Goal: Transaction & Acquisition: Purchase product/service

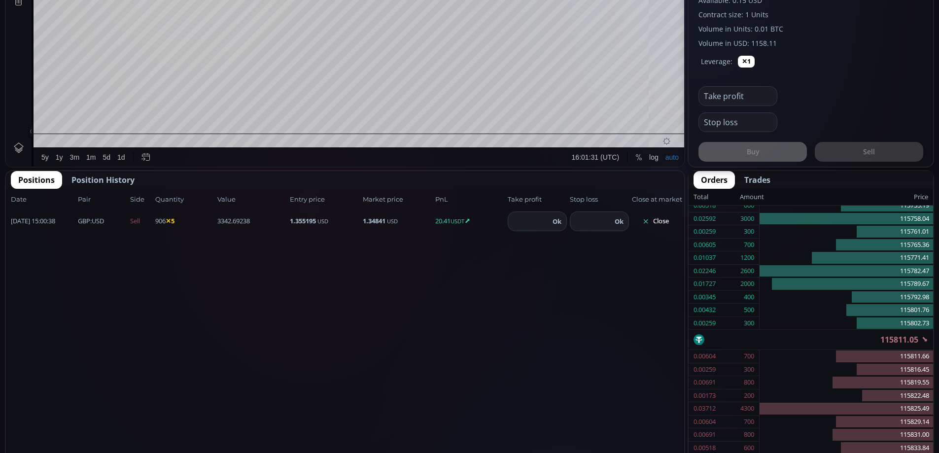
scroll to position [440, 0]
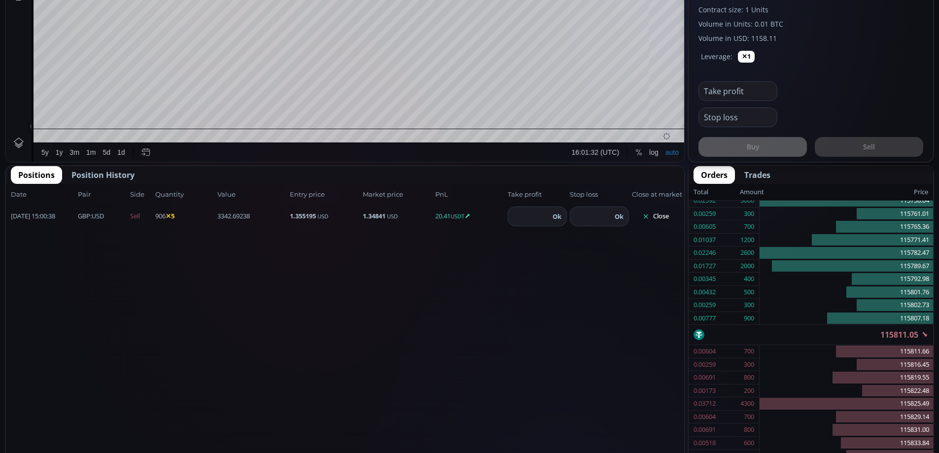
click at [658, 214] on button "Close" at bounding box center [655, 216] width 47 height 16
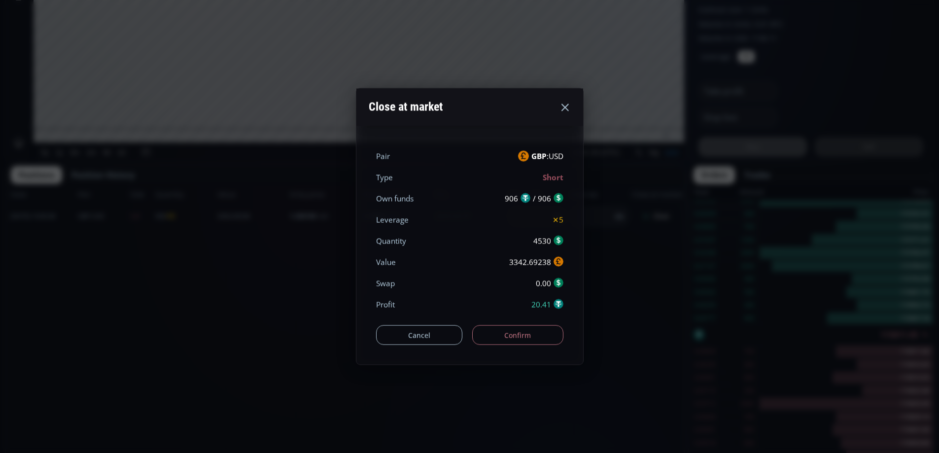
click at [519, 337] on button "Confirm" at bounding box center [517, 335] width 91 height 20
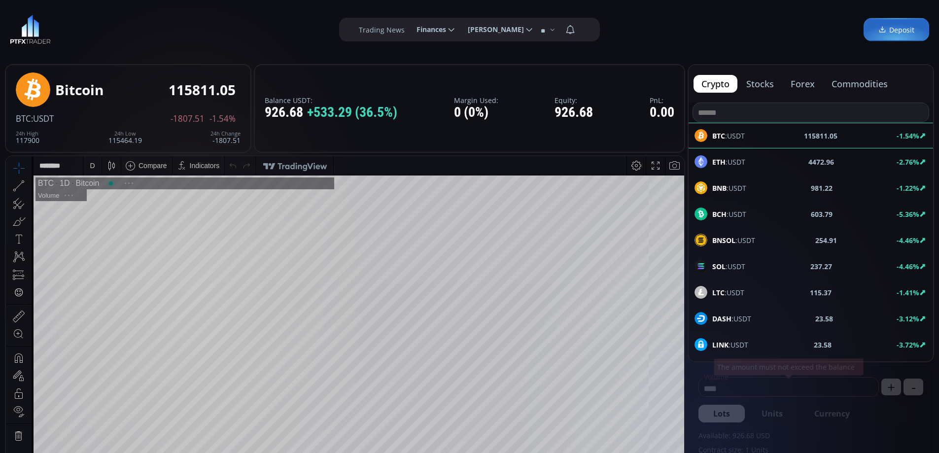
scroll to position [137, 0]
click at [802, 88] on button "forex" at bounding box center [802, 84] width 40 height 18
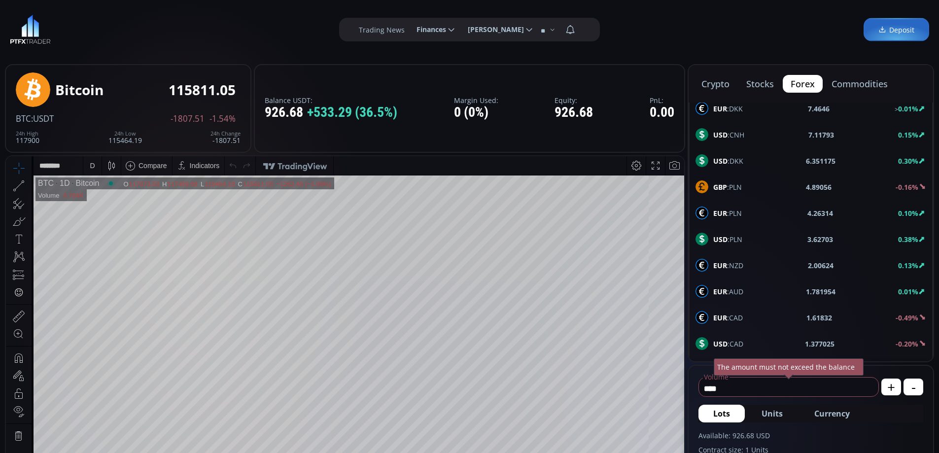
scroll to position [527, 0]
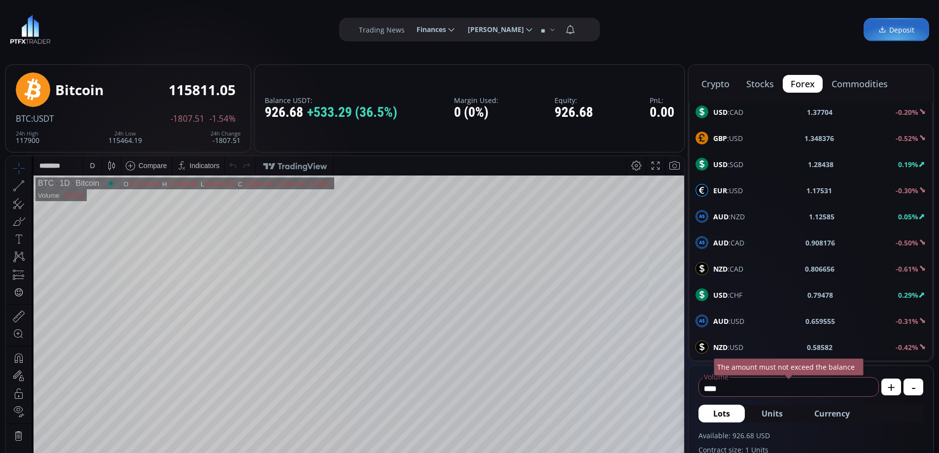
click at [741, 318] on span "AUD :USD" at bounding box center [728, 321] width 31 height 10
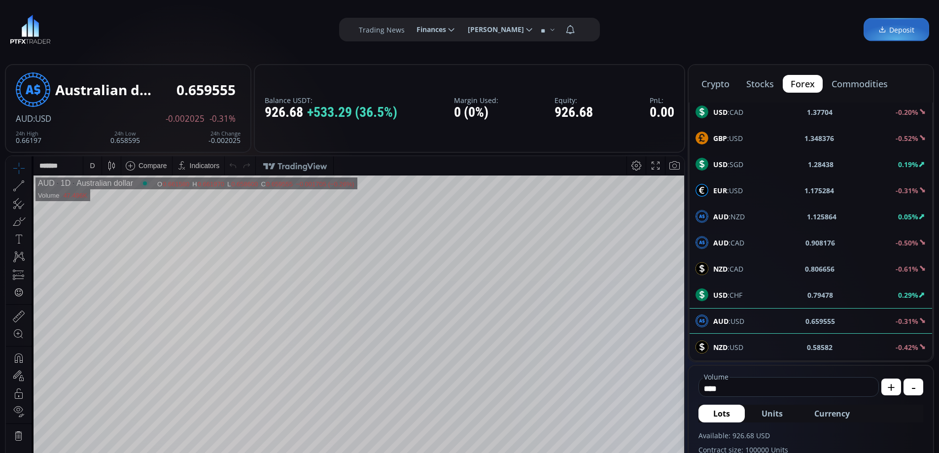
click at [93, 166] on div "D" at bounding box center [92, 166] width 5 height 8
click at [110, 282] on div "1 hour" at bounding box center [117, 283] width 60 height 8
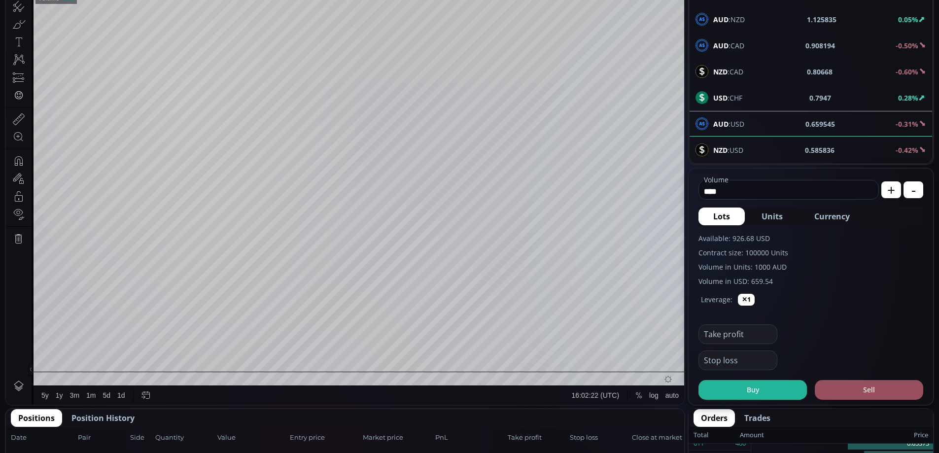
scroll to position [99, 0]
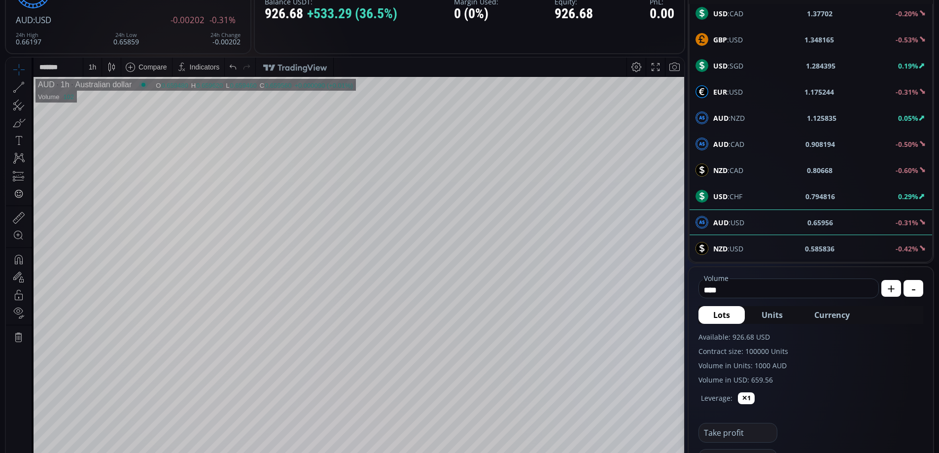
click at [826, 314] on span "Currency" at bounding box center [831, 315] width 35 height 12
click at [871, 289] on icon at bounding box center [868, 290] width 10 height 10
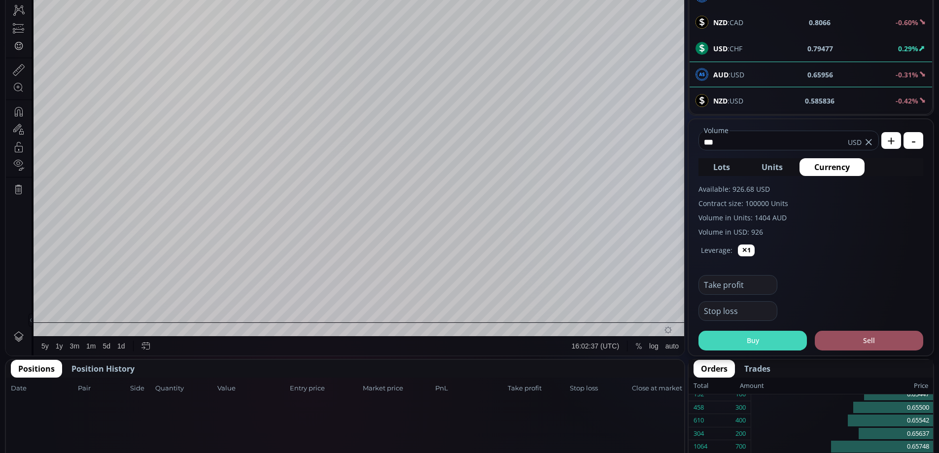
type input "***"
click at [766, 336] on button "Buy" at bounding box center [752, 341] width 108 height 20
